Goal: Task Accomplishment & Management: Manage account settings

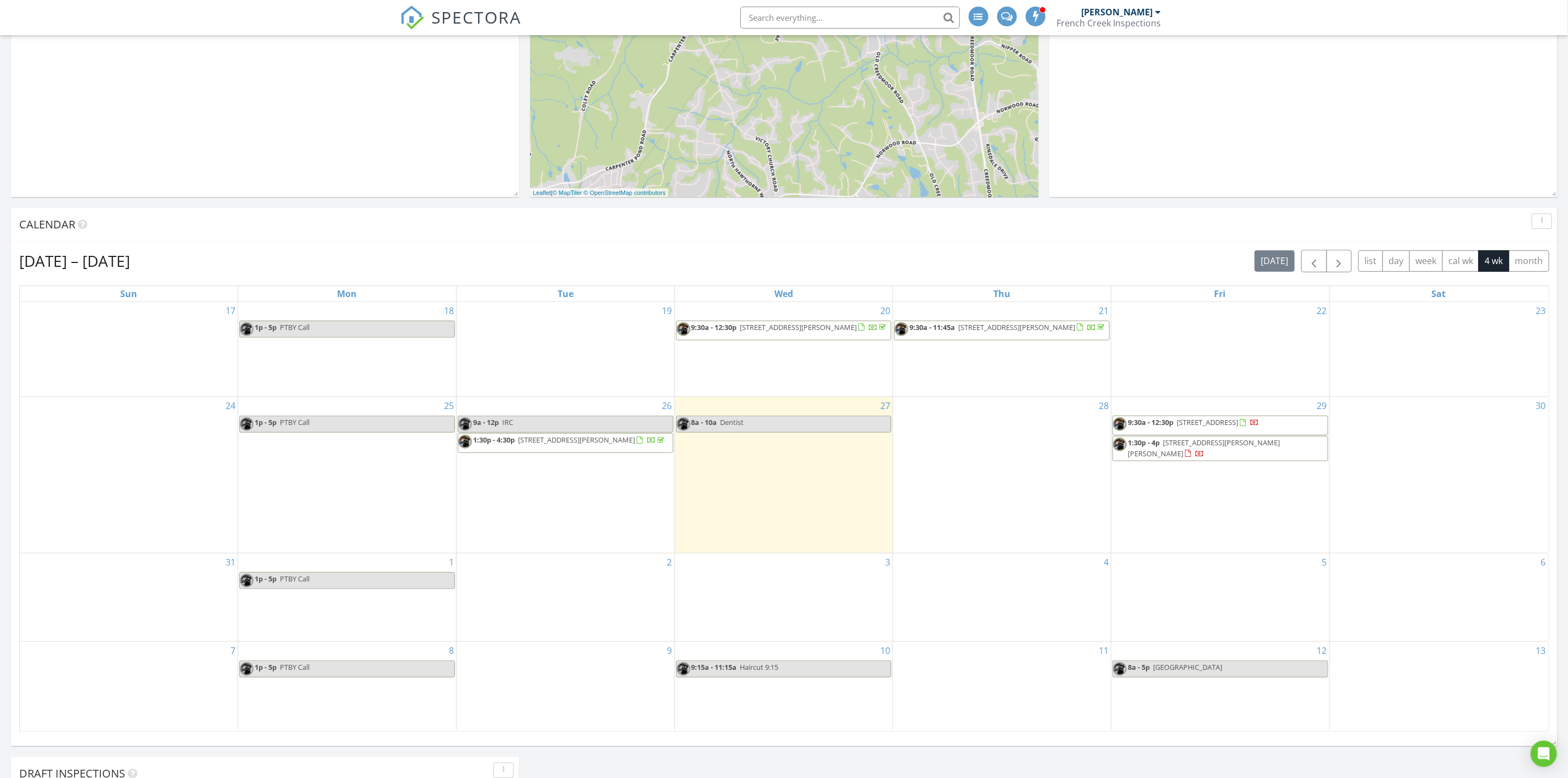
scroll to position [330, 0]
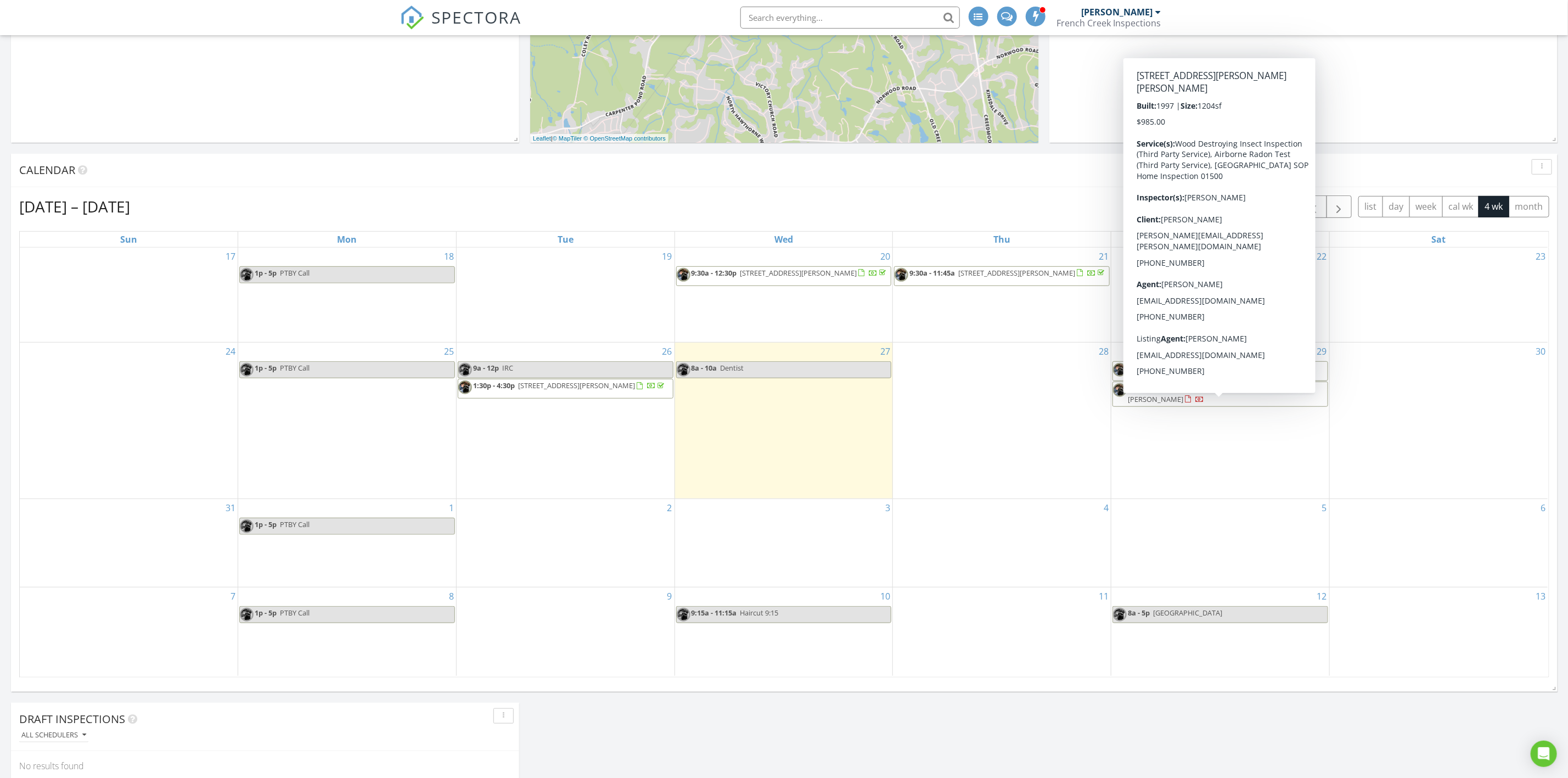
click at [1255, 405] on span "1:30p - 4p 3108 Lassiter St, Durham 27707" at bounding box center [1221, 394] width 215 height 21
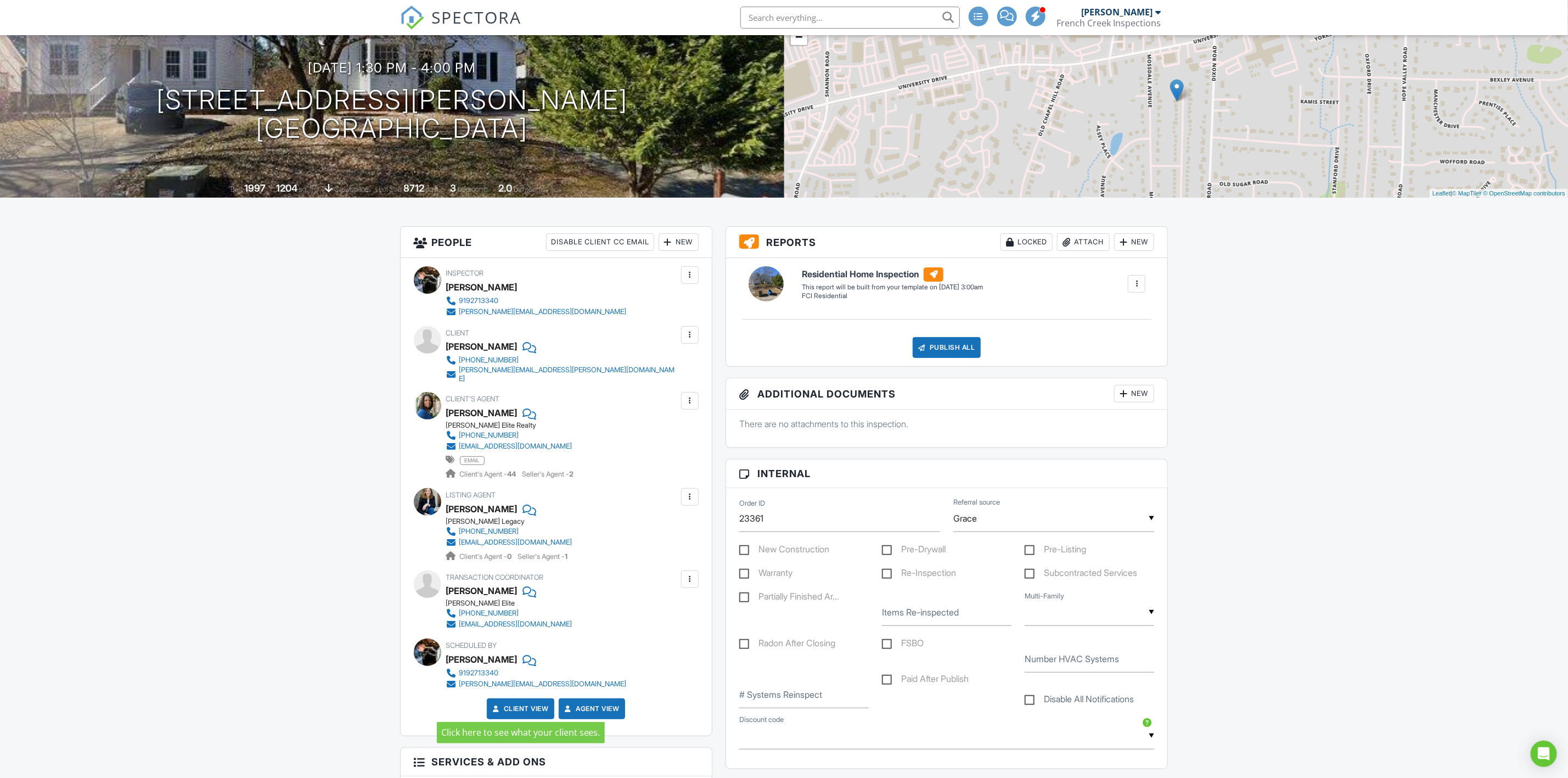
scroll to position [82, 0]
